Goal: Task Accomplishment & Management: Use online tool/utility

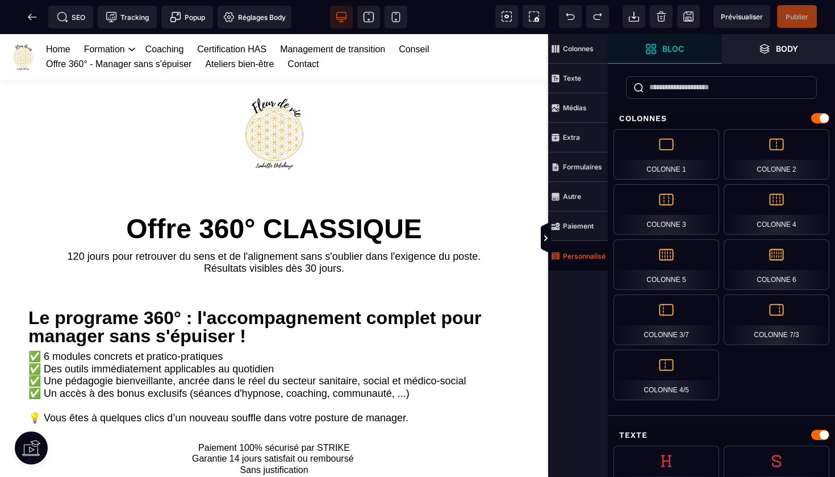
click at [573, 252] on strong "Personnalisé" at bounding box center [584, 256] width 43 height 9
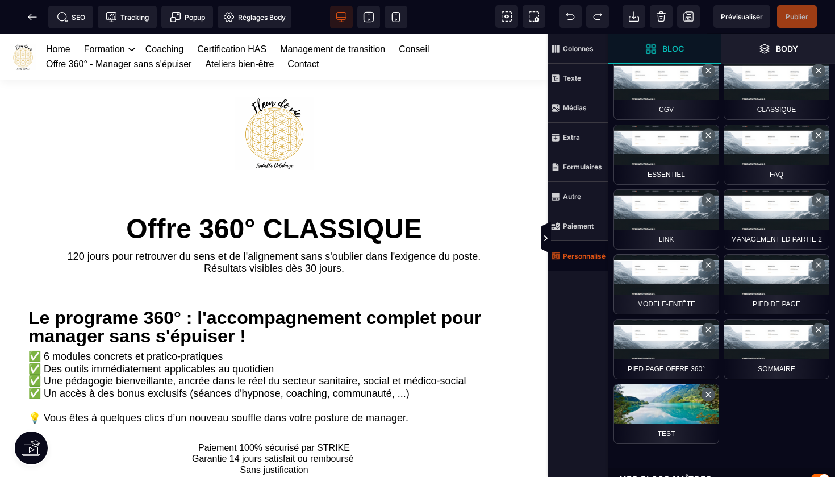
scroll to position [534, 0]
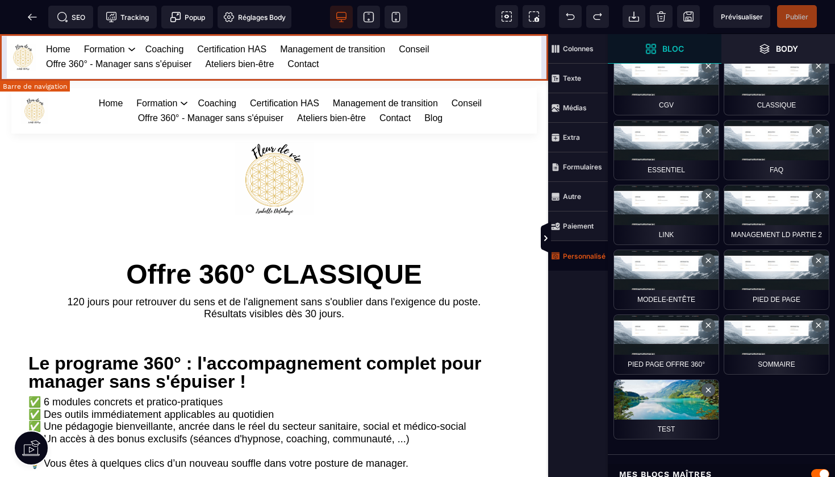
click at [543, 50] on div "Home Formation Management et leadership Gestion des risques en santé Management…" at bounding box center [274, 56] width 548 height 45
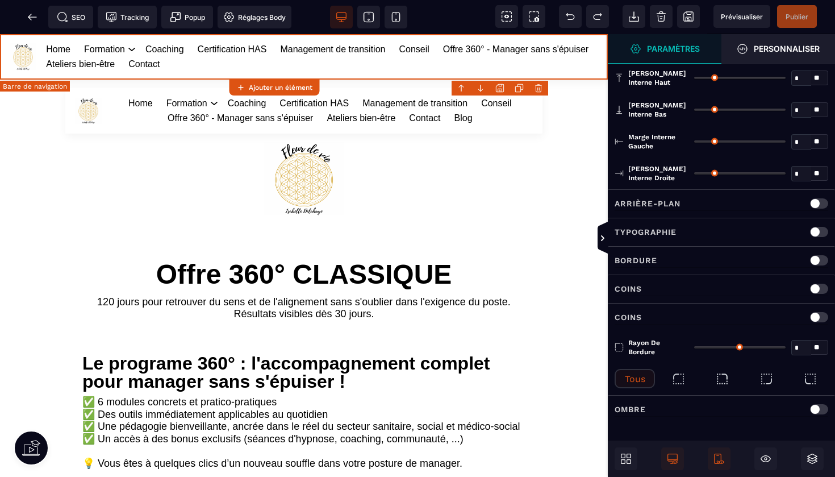
type input "*"
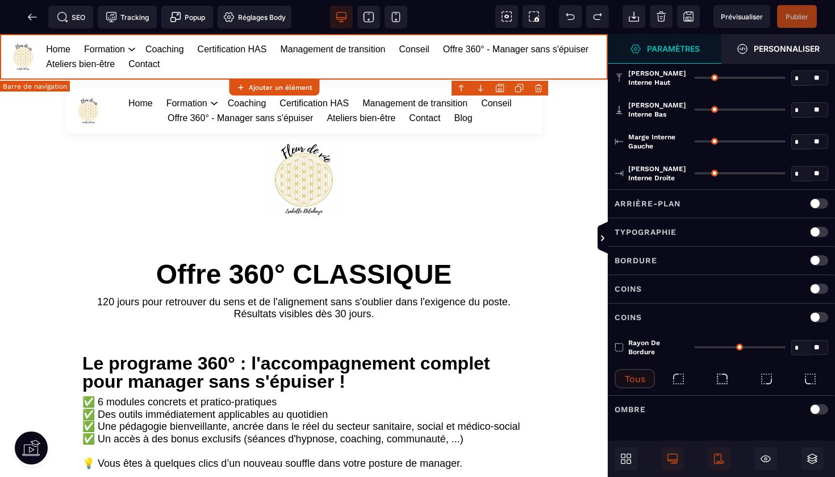
type input "**"
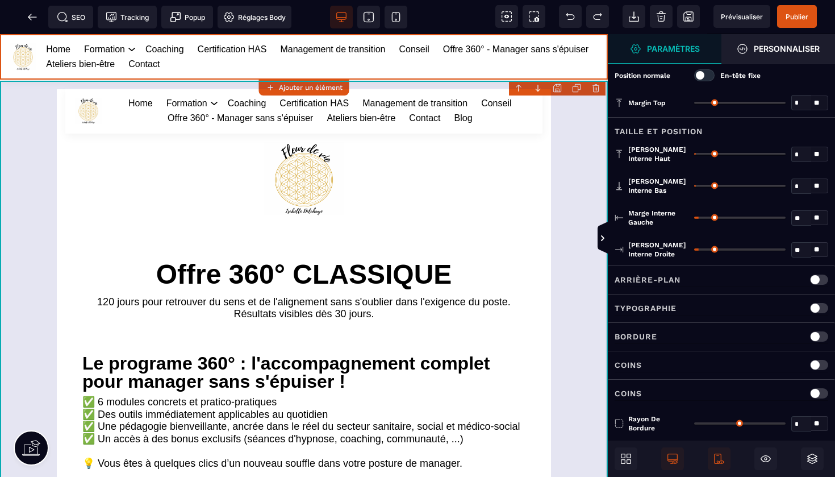
click at [599, 89] on body "B I U S A ******* Ajouter un élément Row" at bounding box center [417, 238] width 835 height 477
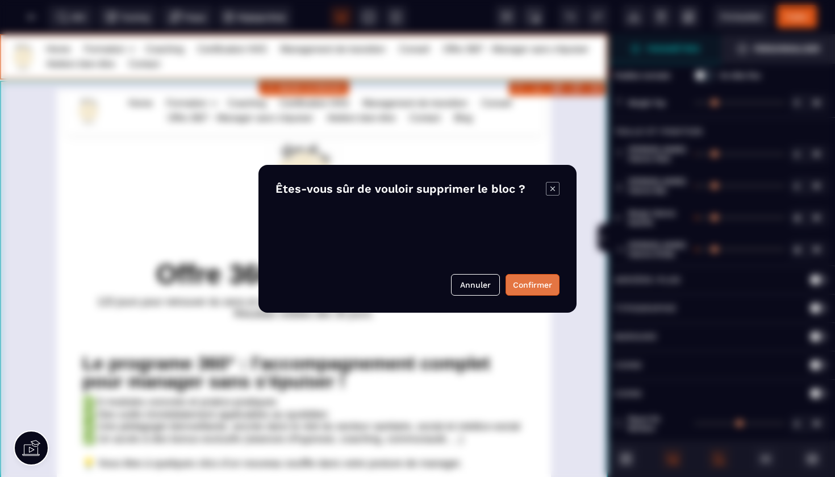
click at [523, 287] on button "Confirmer" at bounding box center [533, 285] width 54 height 22
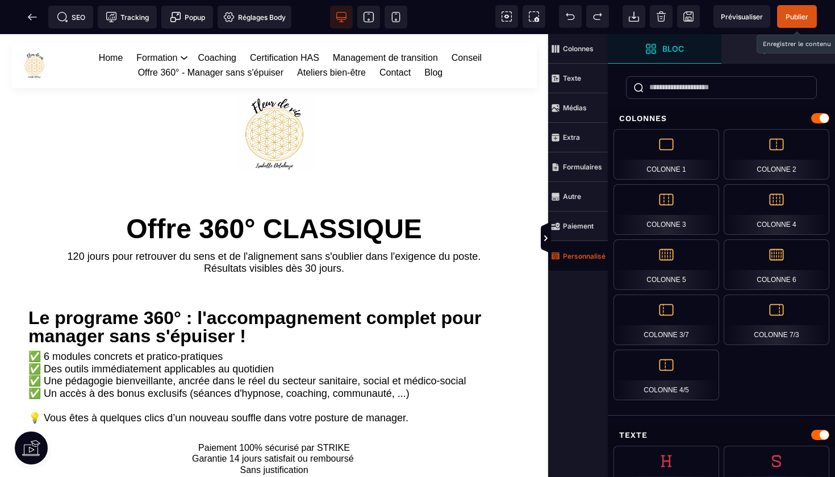
click at [801, 19] on span "Publier" at bounding box center [797, 16] width 23 height 9
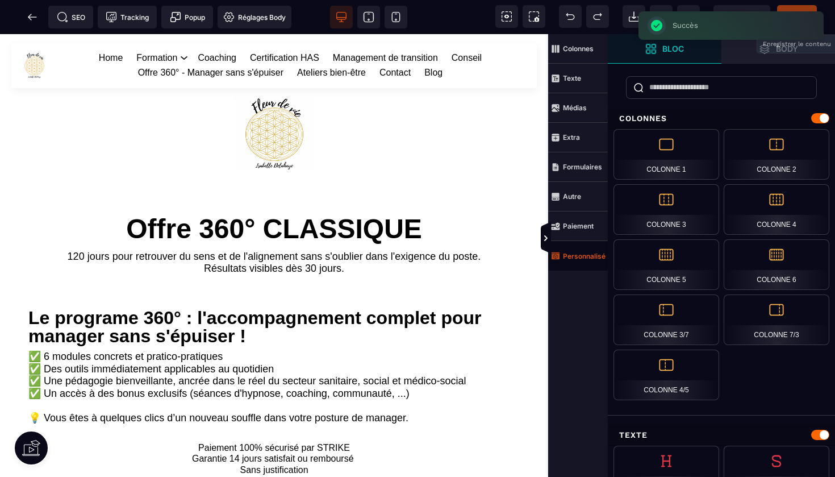
click at [35, 17] on icon at bounding box center [32, 16] width 9 height 1
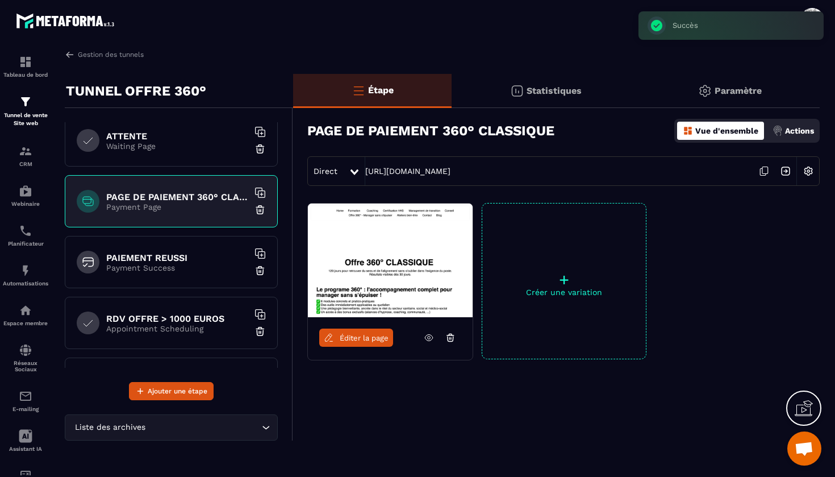
scroll to position [158, 0]
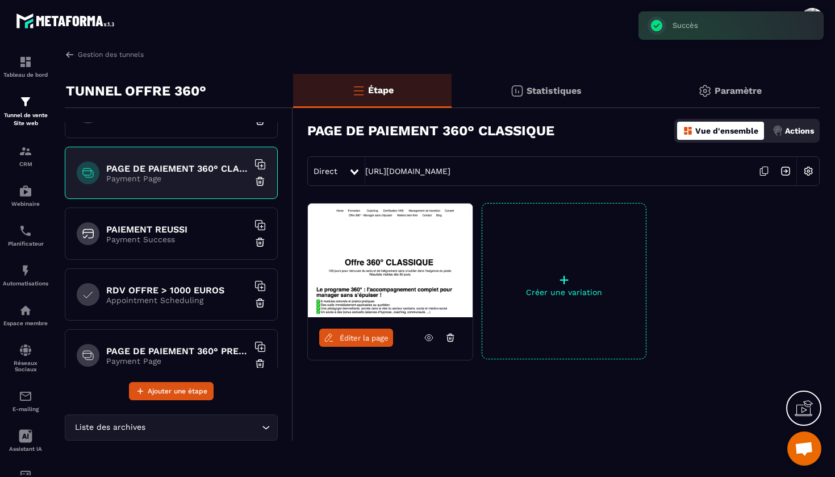
click at [176, 239] on p "Payment Success" at bounding box center [177, 239] width 142 height 9
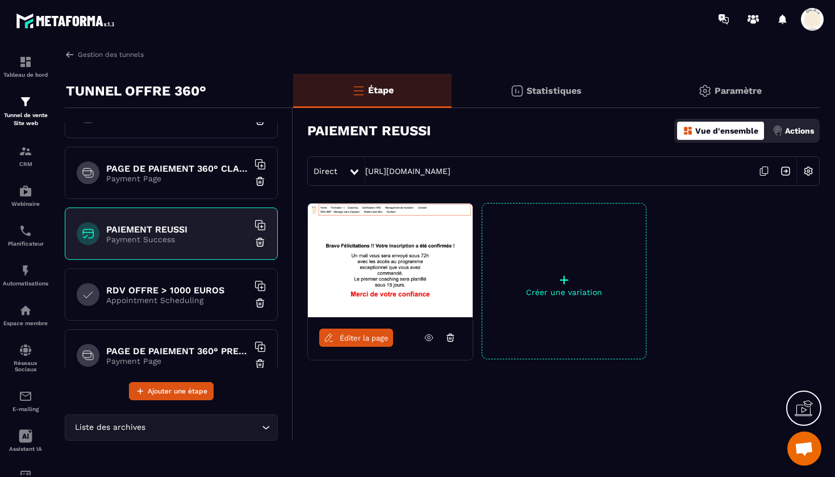
click at [348, 345] on link "Éditer la page" at bounding box center [356, 337] width 74 height 18
